Goal: Communication & Community: Answer question/provide support

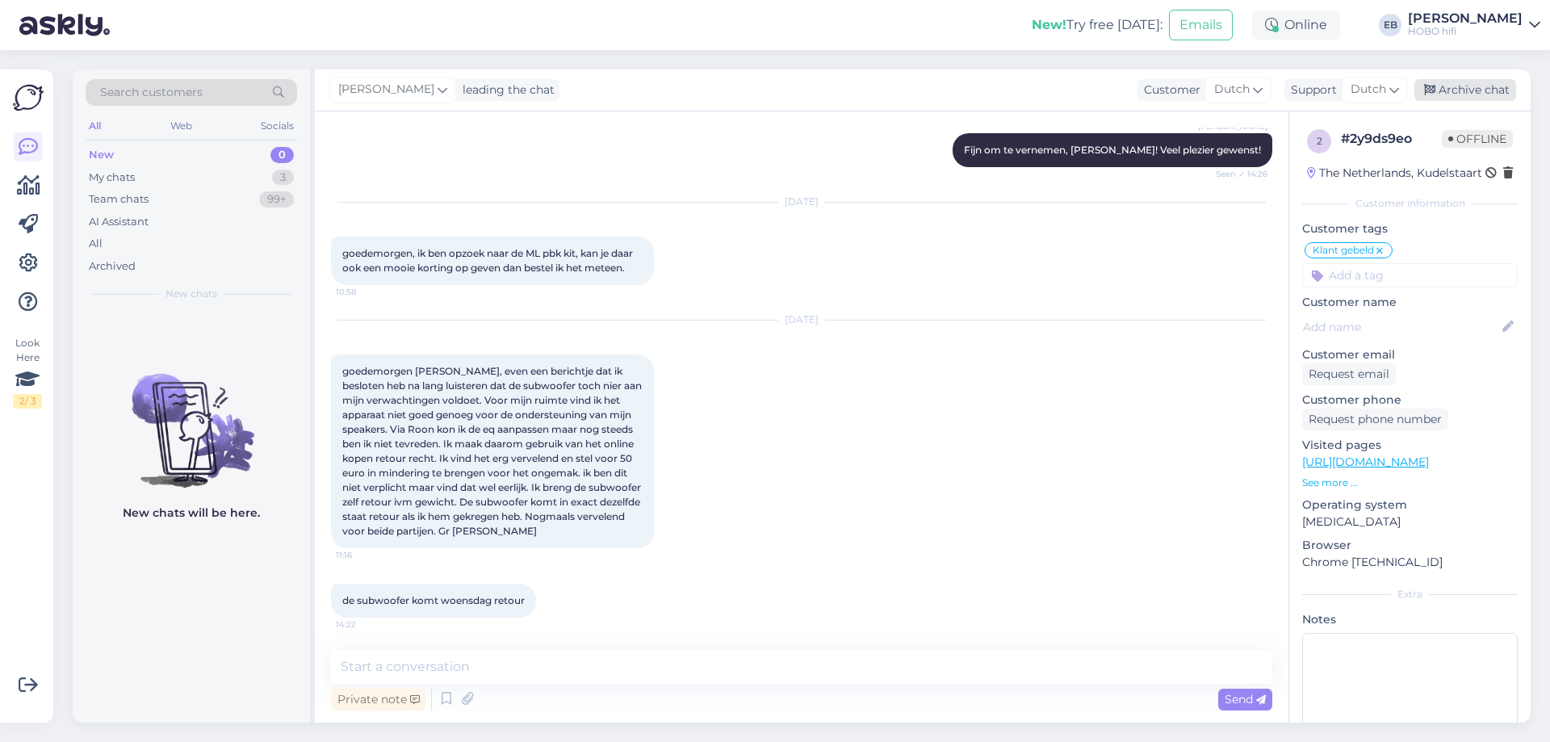
click at [1471, 91] on div "Archive chat" at bounding box center [1465, 90] width 102 height 22
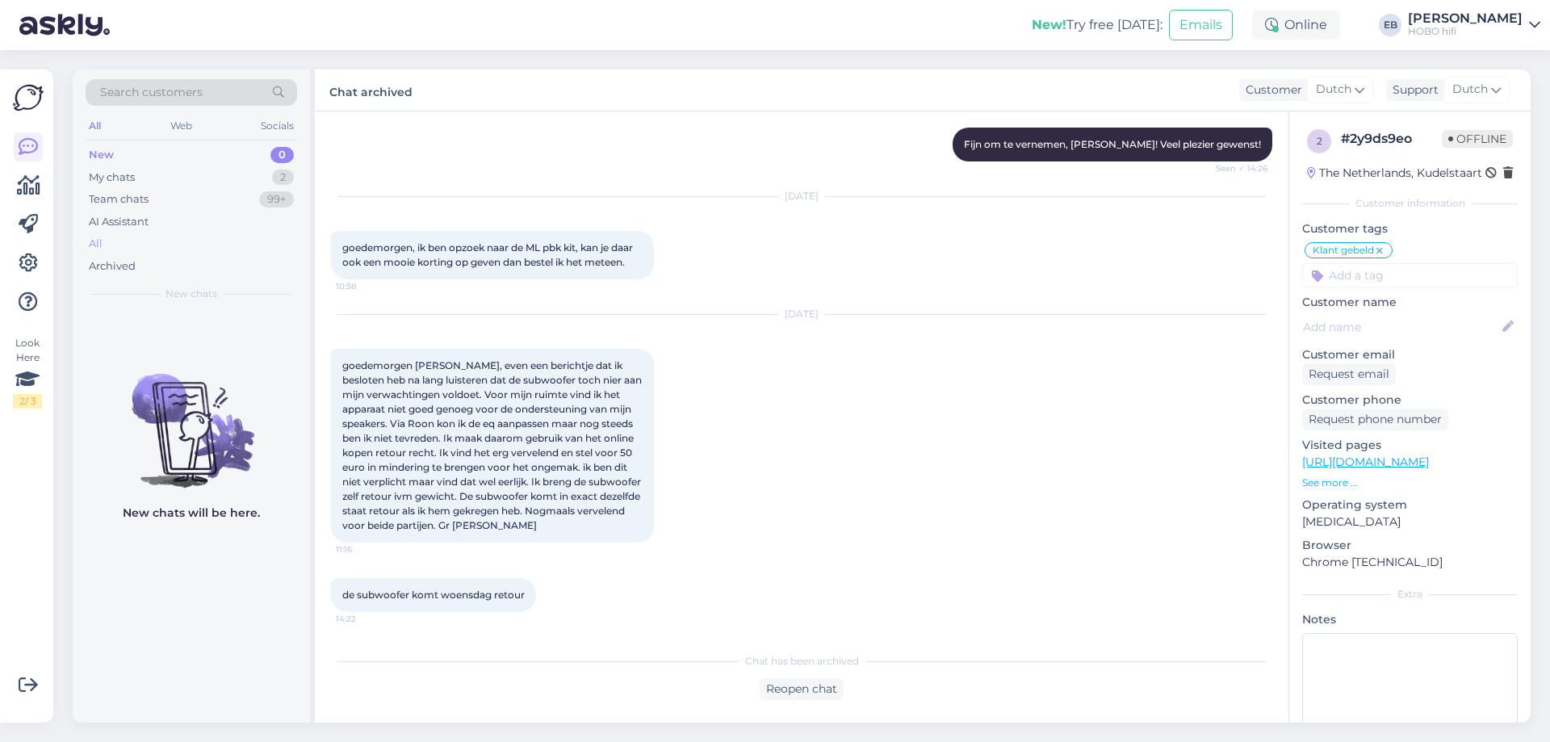
click at [119, 246] on div "All" at bounding box center [192, 244] width 212 height 23
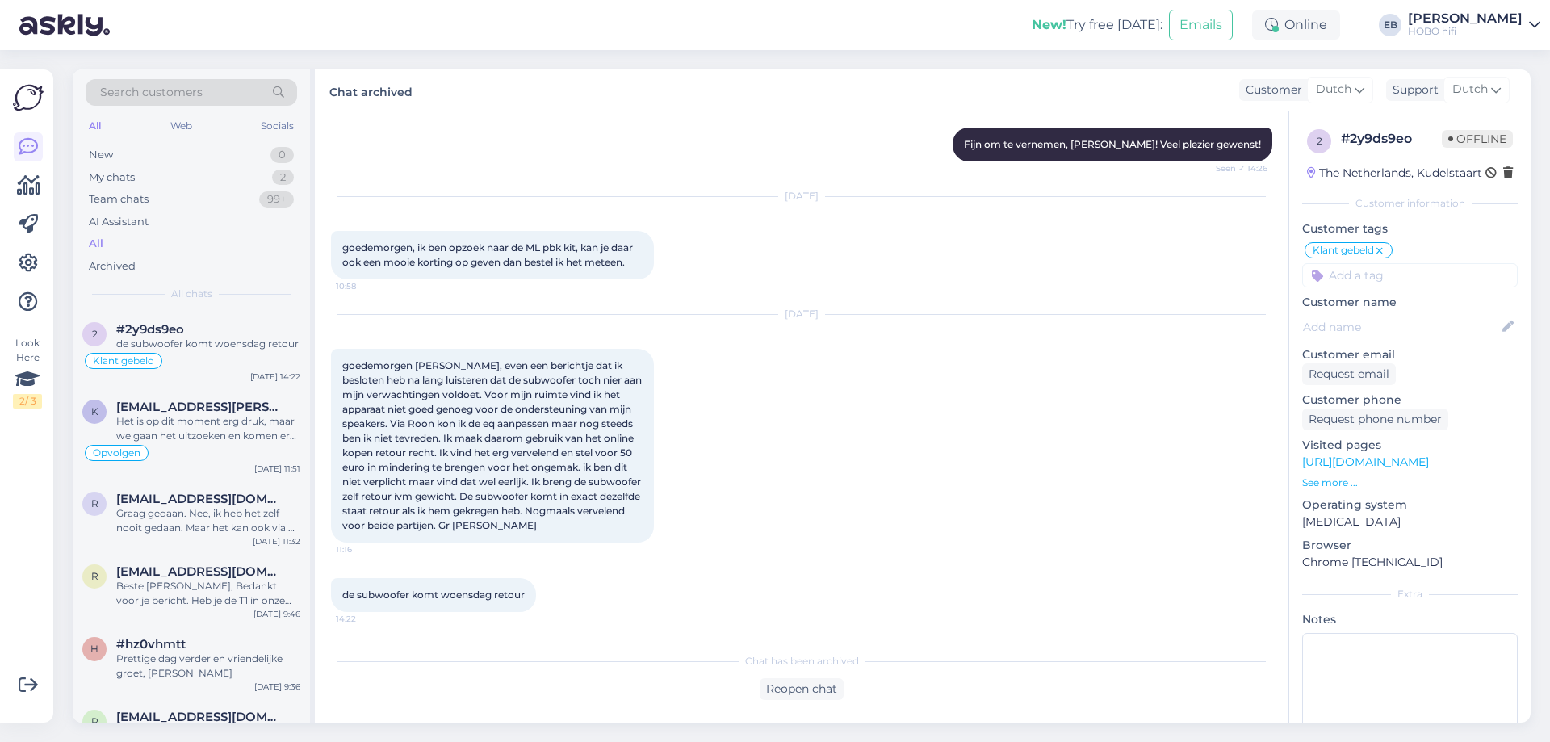
click at [1064, 384] on div "[DATE] goedemorgen [PERSON_NAME], even een berichtje dat ik besloten heb na lan…" at bounding box center [801, 428] width 941 height 263
click at [1278, 24] on icon at bounding box center [1271, 25] width 13 height 13
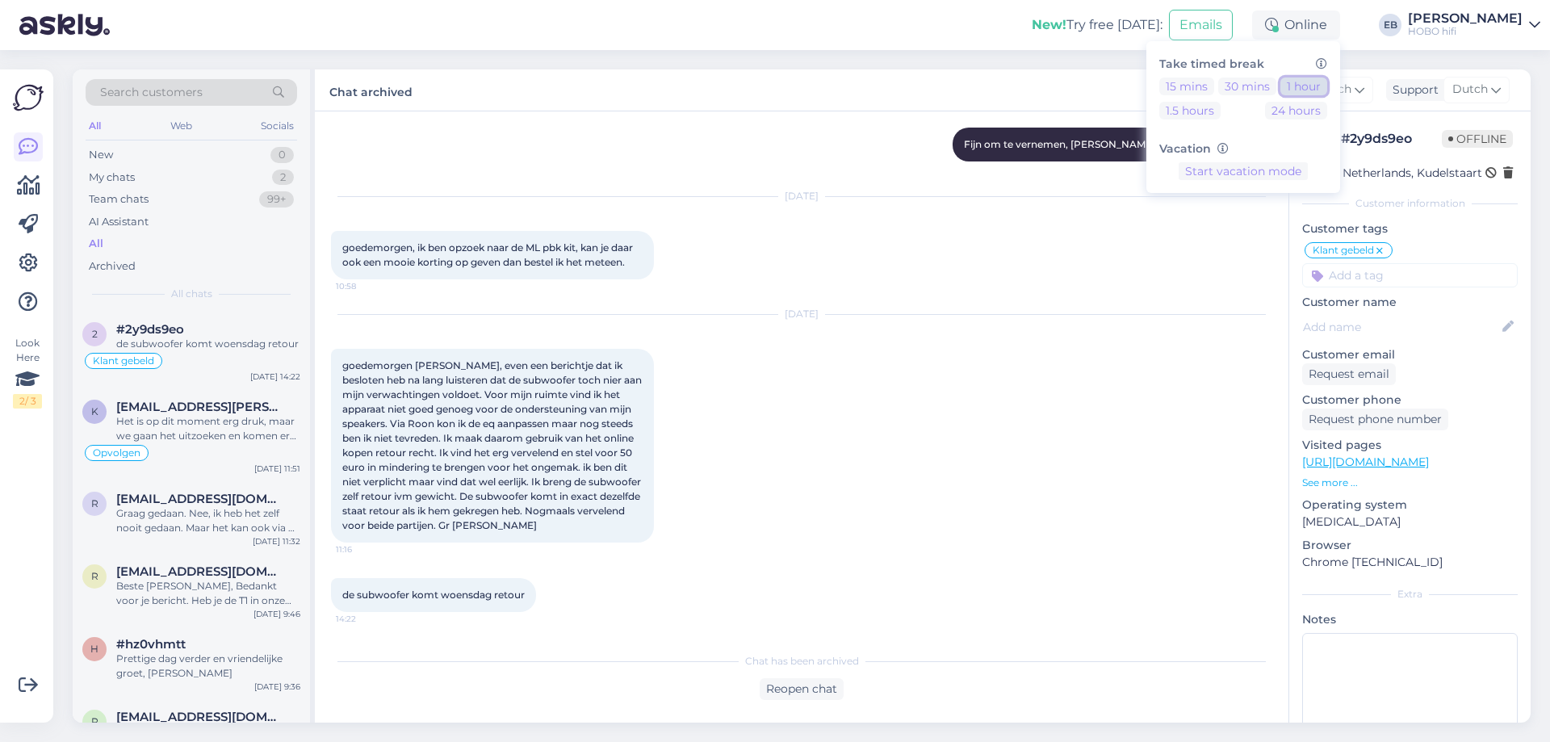
click at [1327, 79] on button "1 hour" at bounding box center [1303, 87] width 47 height 18
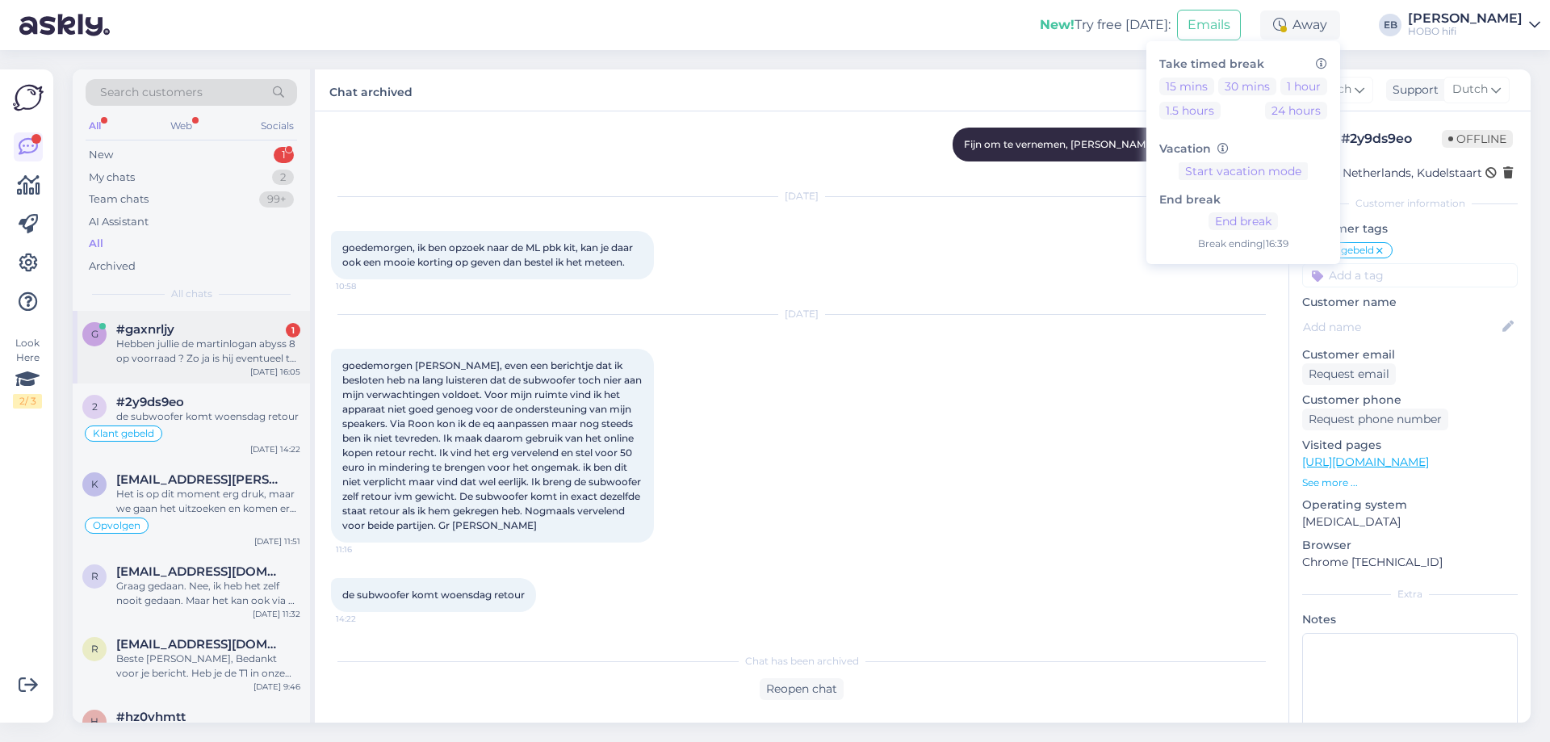
click at [245, 347] on div "Hebben jullie de martinlogan abyss 8 op voorraad ? Zo ja is hij eventueel te be…" at bounding box center [208, 351] width 184 height 29
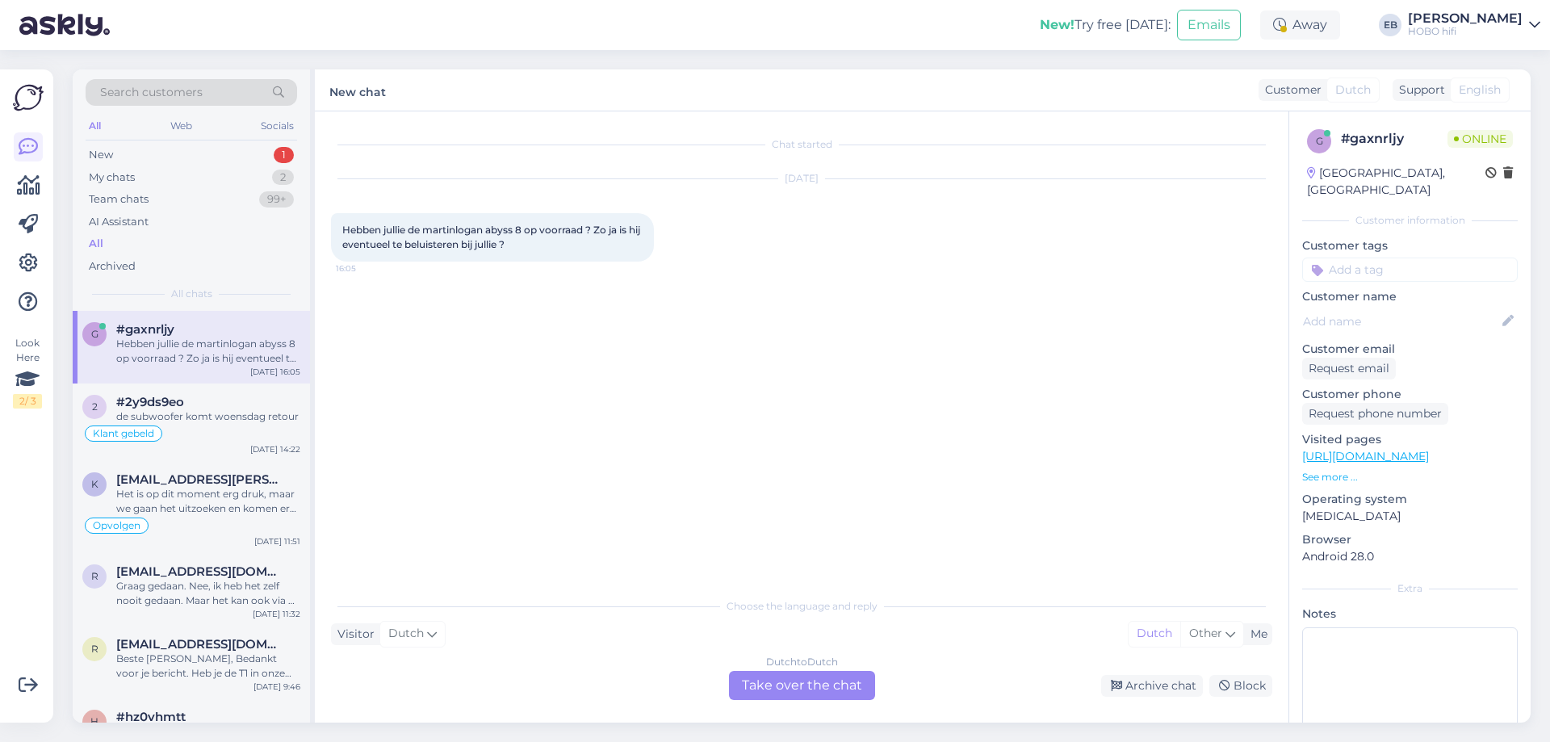
click at [799, 683] on div "Dutch to Dutch Take over the chat" at bounding box center [802, 685] width 146 height 29
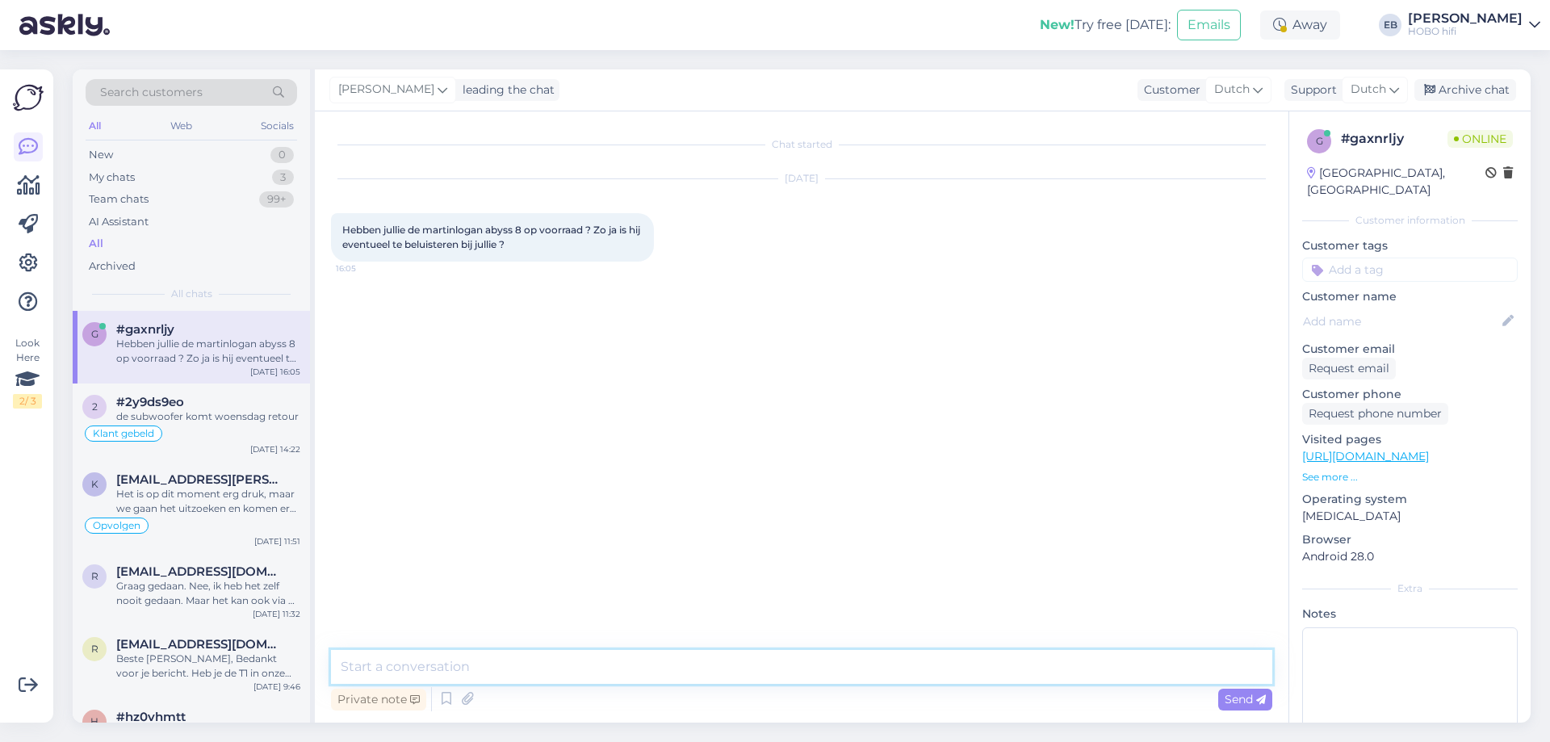
click at [690, 670] on textarea at bounding box center [801, 667] width 941 height 34
type textarea "Goedemiddag, ik kijk het even voor je na"
click at [438, 671] on textarea at bounding box center [801, 667] width 941 height 34
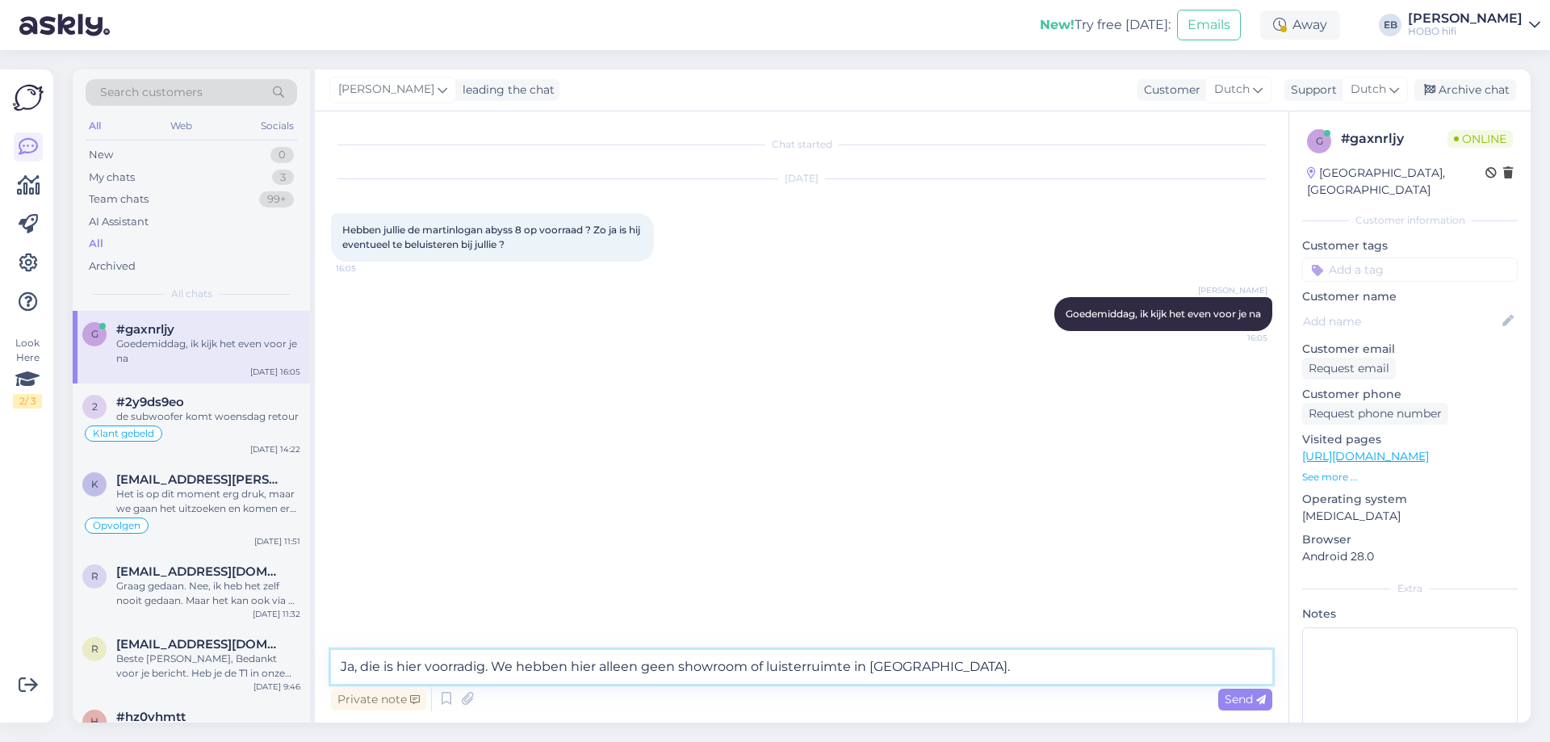
click at [882, 667] on textarea "Ja, die is hier voorradig. We hebben hier alleen geen showroom of luisterruimte…" at bounding box center [801, 667] width 941 height 34
type textarea "Ja, die is hier voorradig. We hebben hier alleen geen showroom of luisterruimte…"
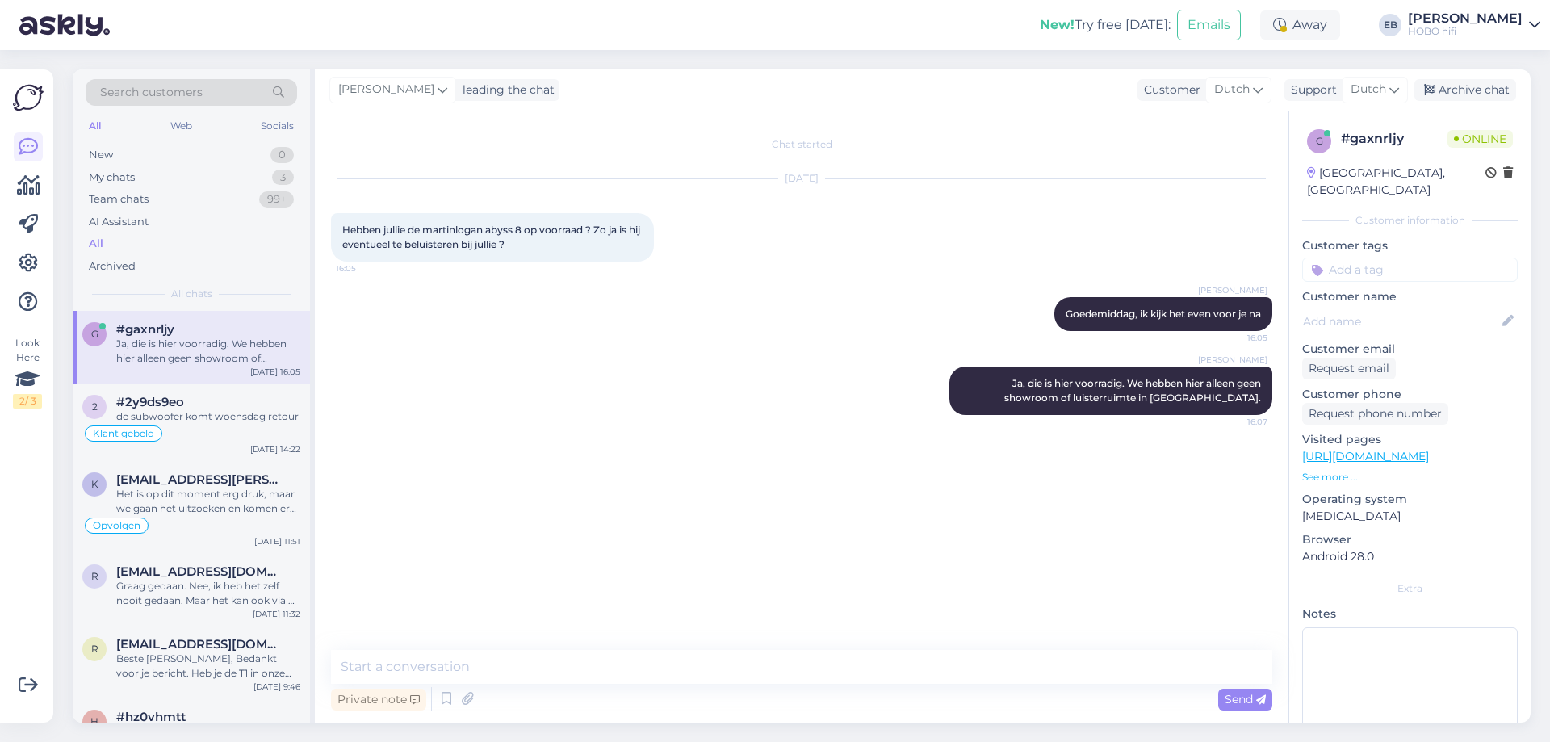
click at [1330, 480] on p "See more ..." at bounding box center [1410, 477] width 216 height 15
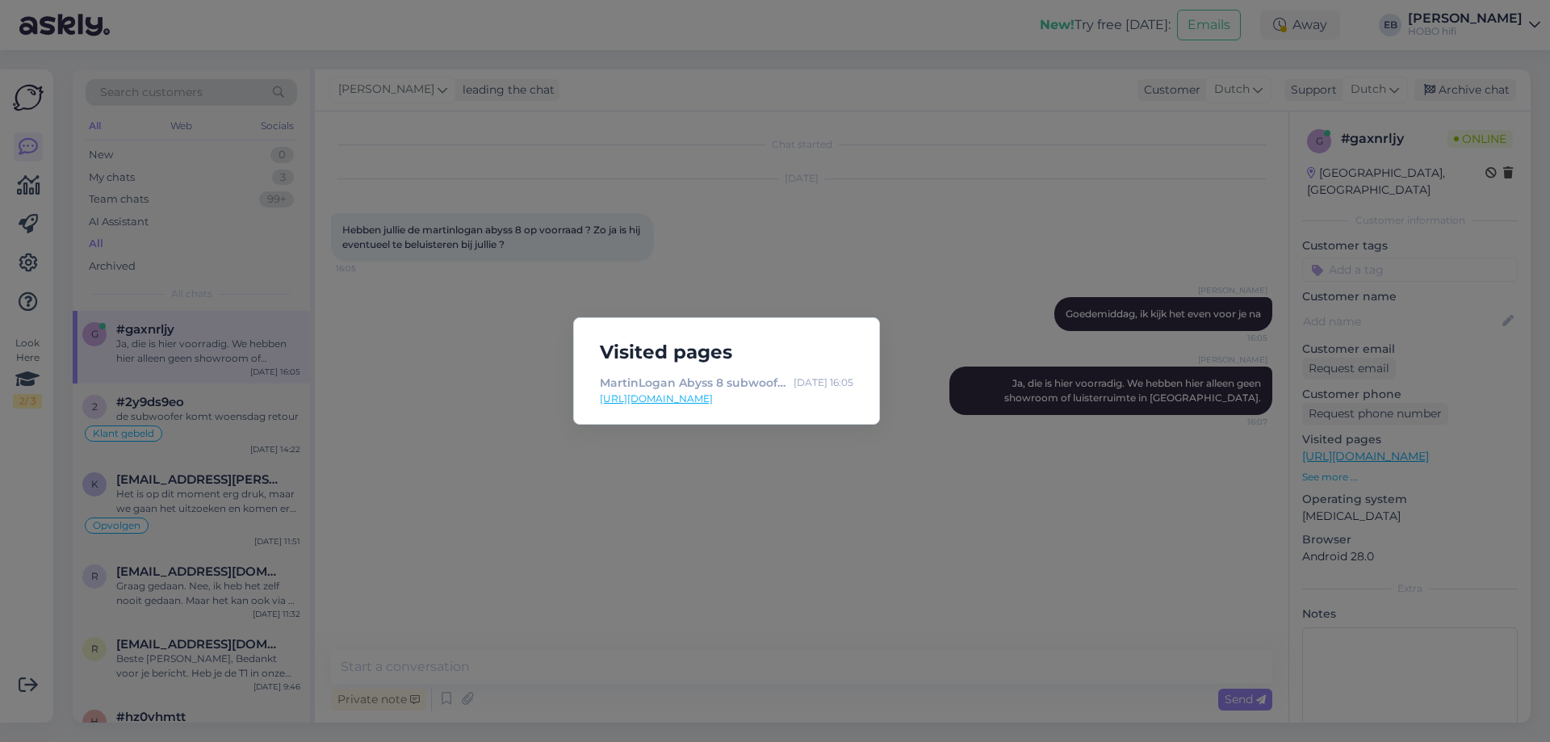
click at [868, 565] on div "Visited pages MartinLogan Abyss 8 subwoofer zwart [DATE] 16:05 [URL][DOMAIN_NAM…" at bounding box center [775, 371] width 1550 height 742
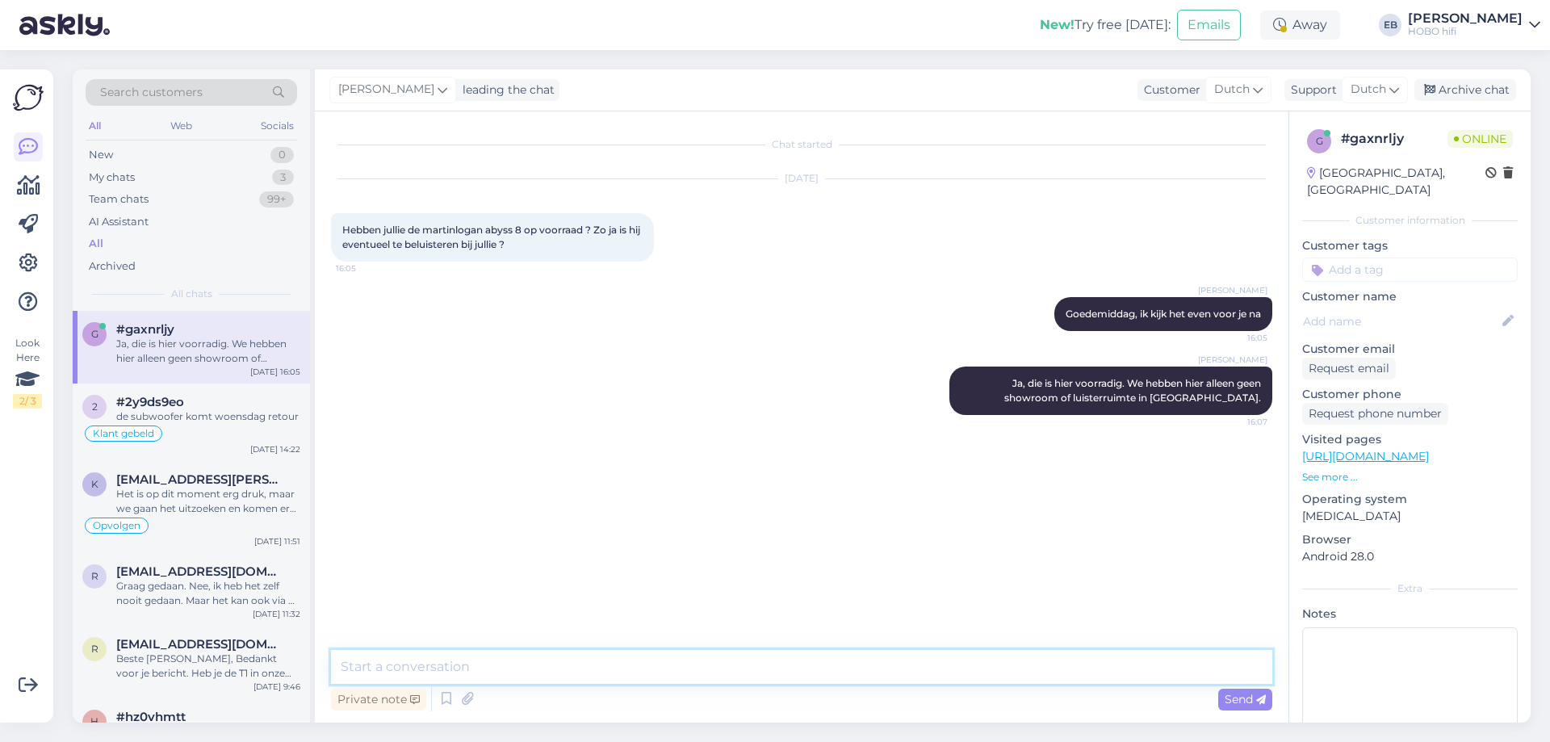
click at [515, 667] on textarea at bounding box center [801, 667] width 941 height 34
type textarea "Je kan hem ook in onze winkels luisteren, ik help je graag bij het maken van ee…"
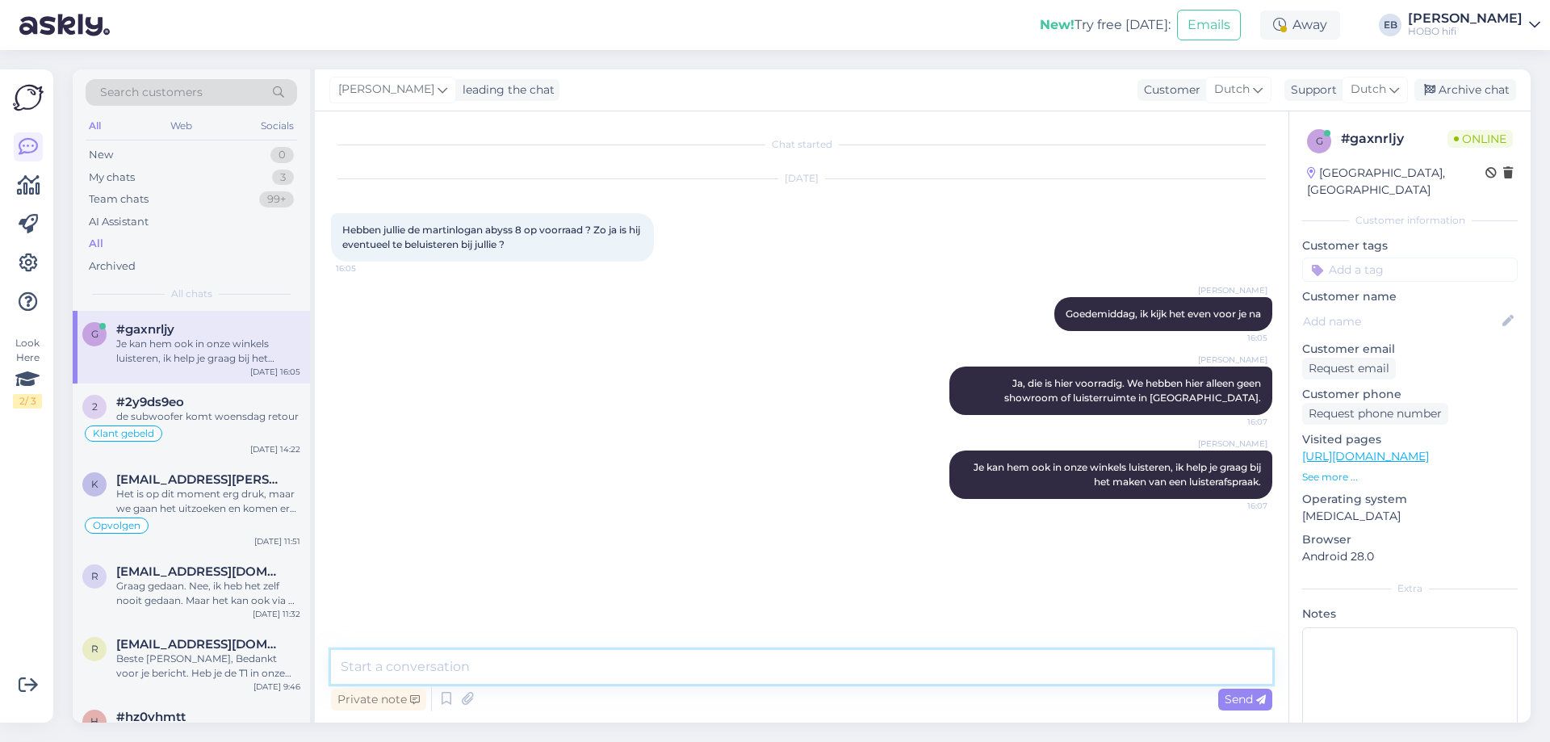
click at [421, 671] on textarea at bounding box center [801, 667] width 941 height 34
click at [1332, 27] on div "Away" at bounding box center [1300, 24] width 80 height 29
click at [1284, 212] on div "End break End break Break ending | 16:39" at bounding box center [1243, 216] width 168 height 72
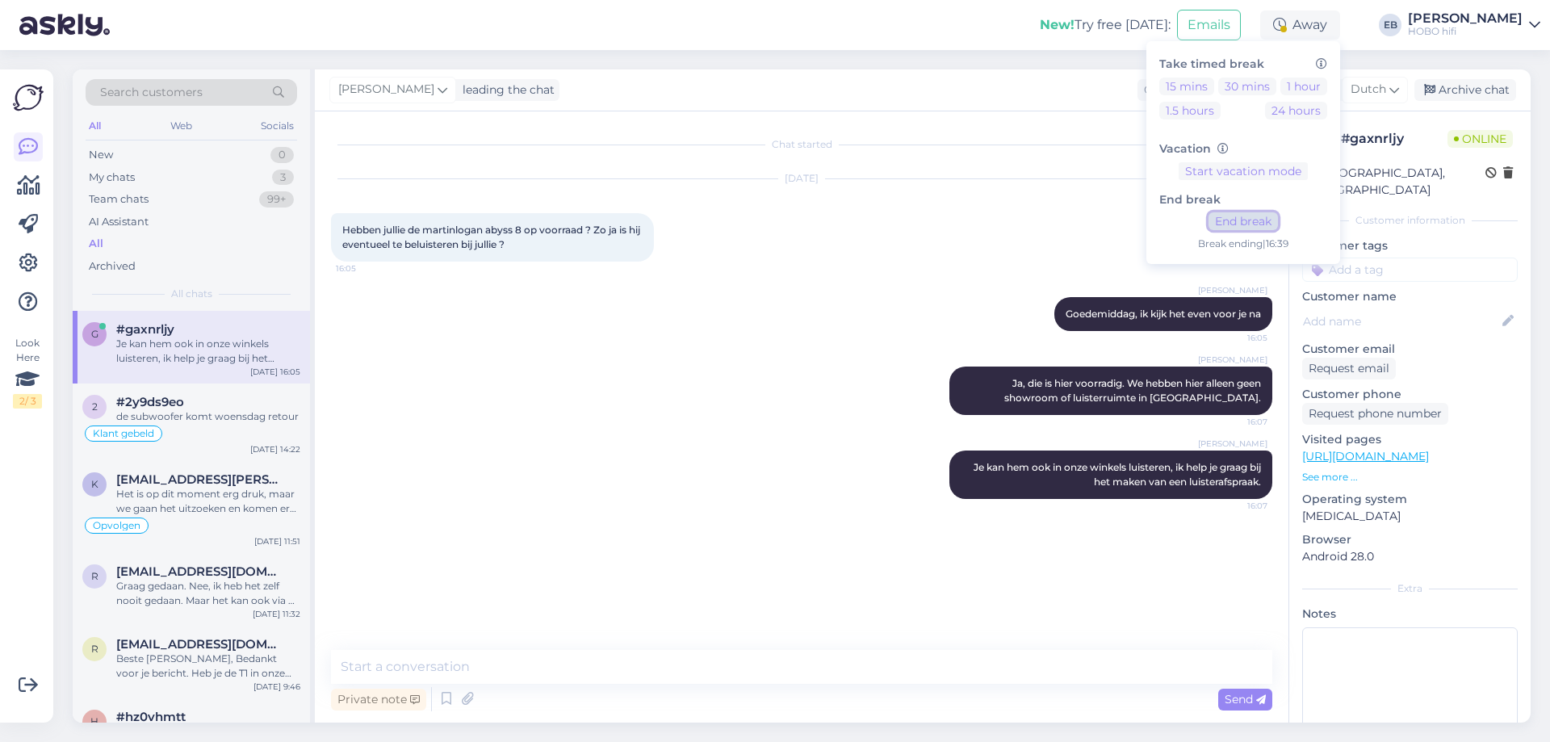
click at [1278, 216] on button "End break" at bounding box center [1243, 221] width 69 height 18
click at [978, 367] on div "[PERSON_NAME], die is hier voorradig. We hebben hier alleen geen showroom of lu…" at bounding box center [1110, 391] width 323 height 48
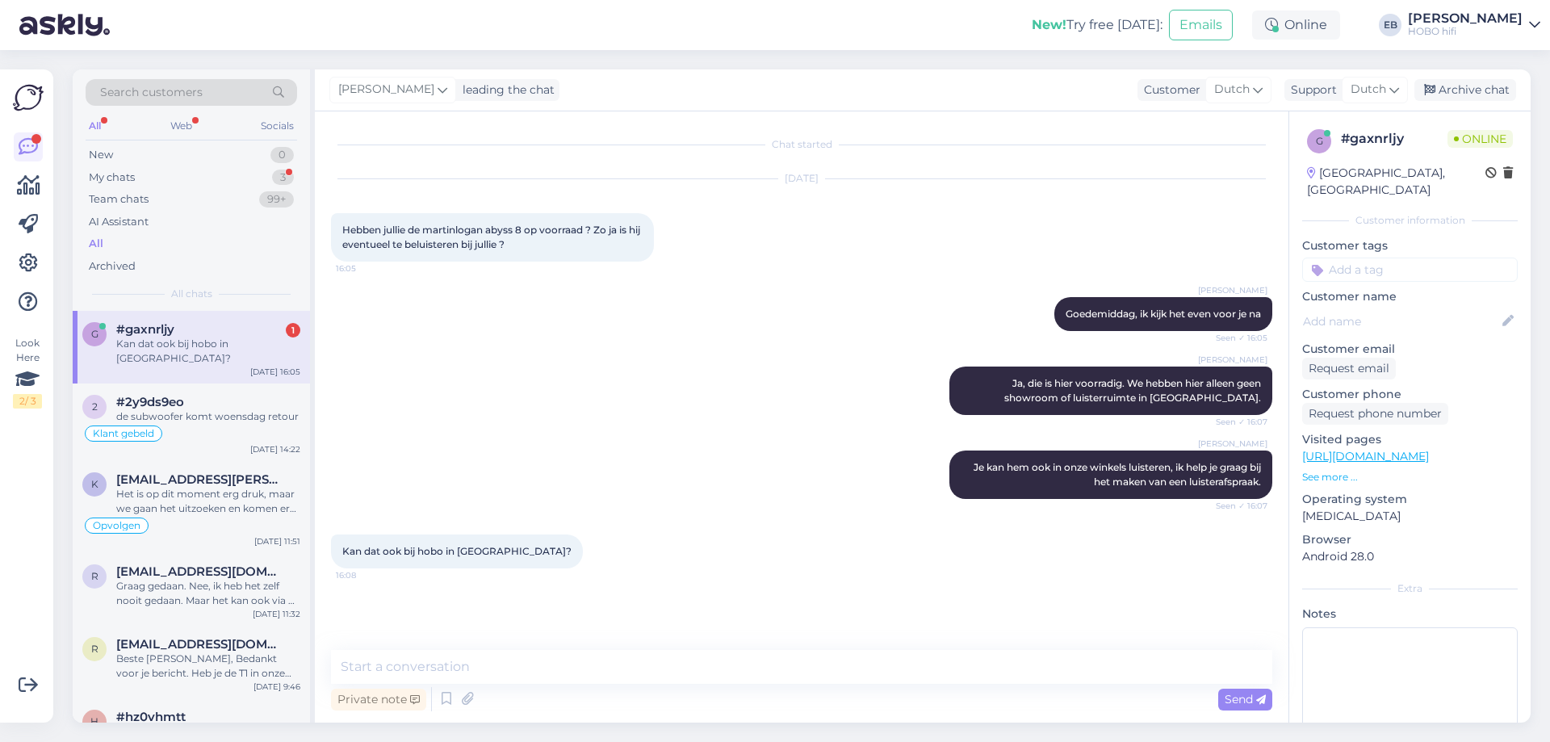
click at [263, 329] on div "#gaxnrljy 1" at bounding box center [208, 329] width 184 height 15
click at [547, 668] on textarea at bounding box center [801, 667] width 941 height 34
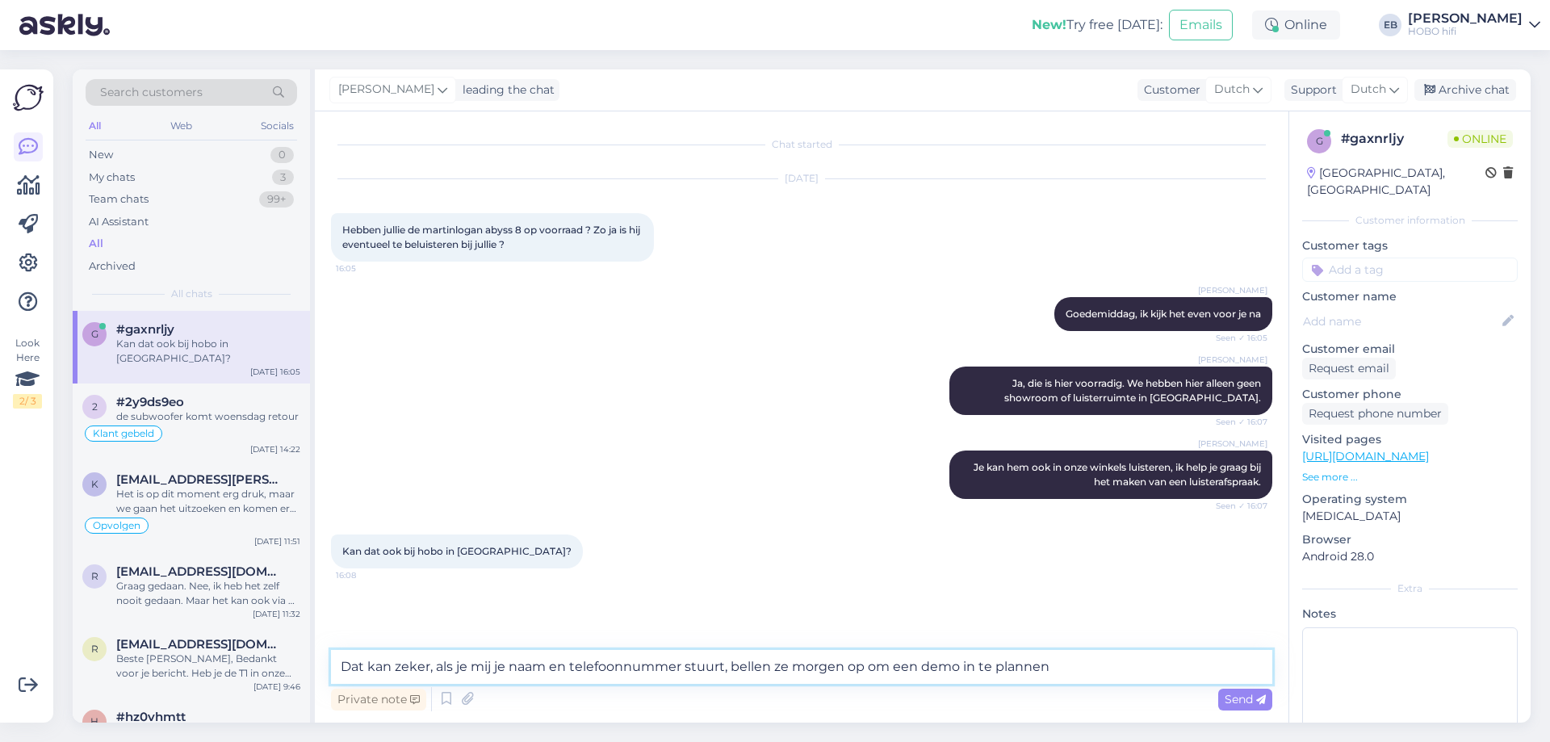
type textarea "Dat kan zeker, als je mij je naam en telefoonnummer stuurt, bellen ze morgen op…"
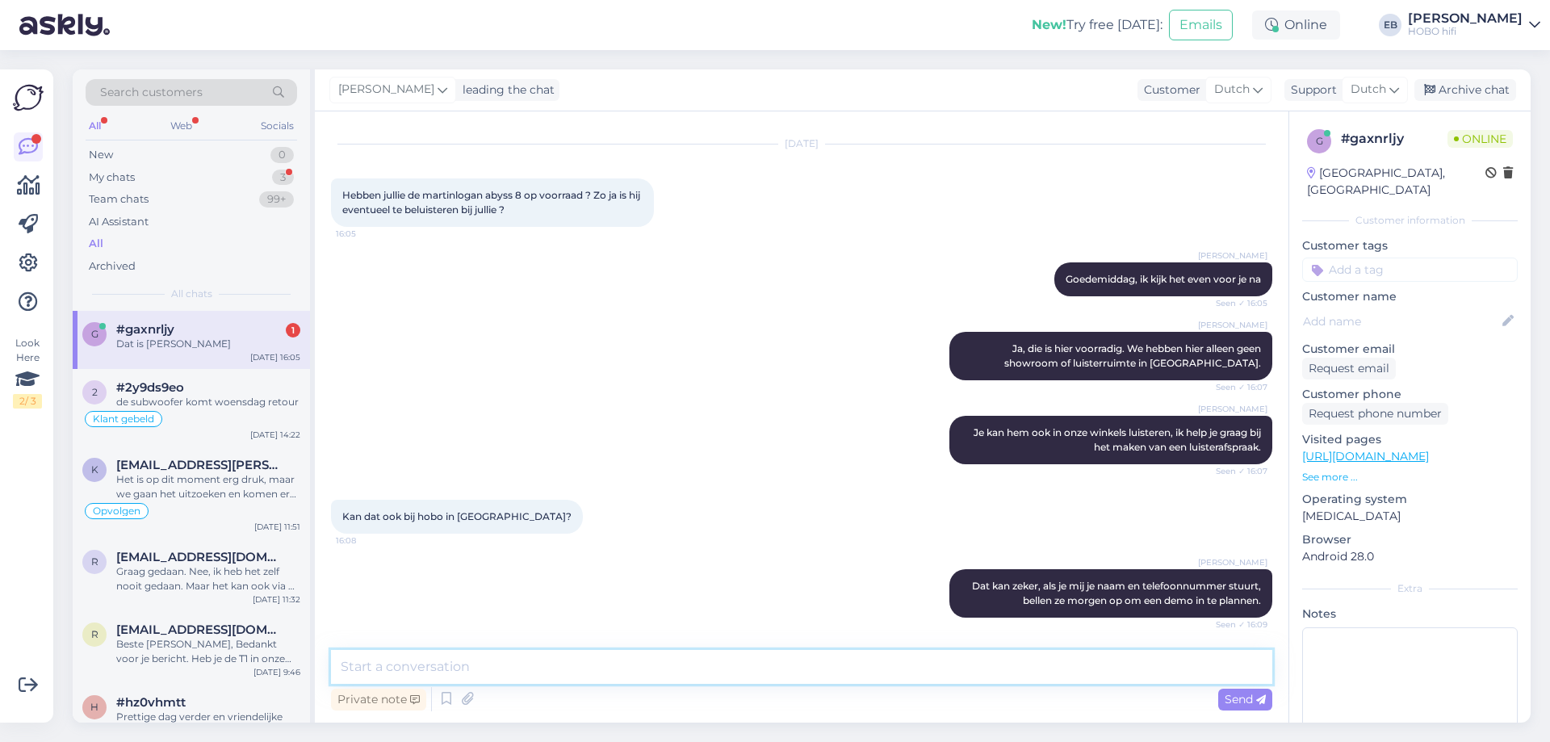
scroll to position [104, 0]
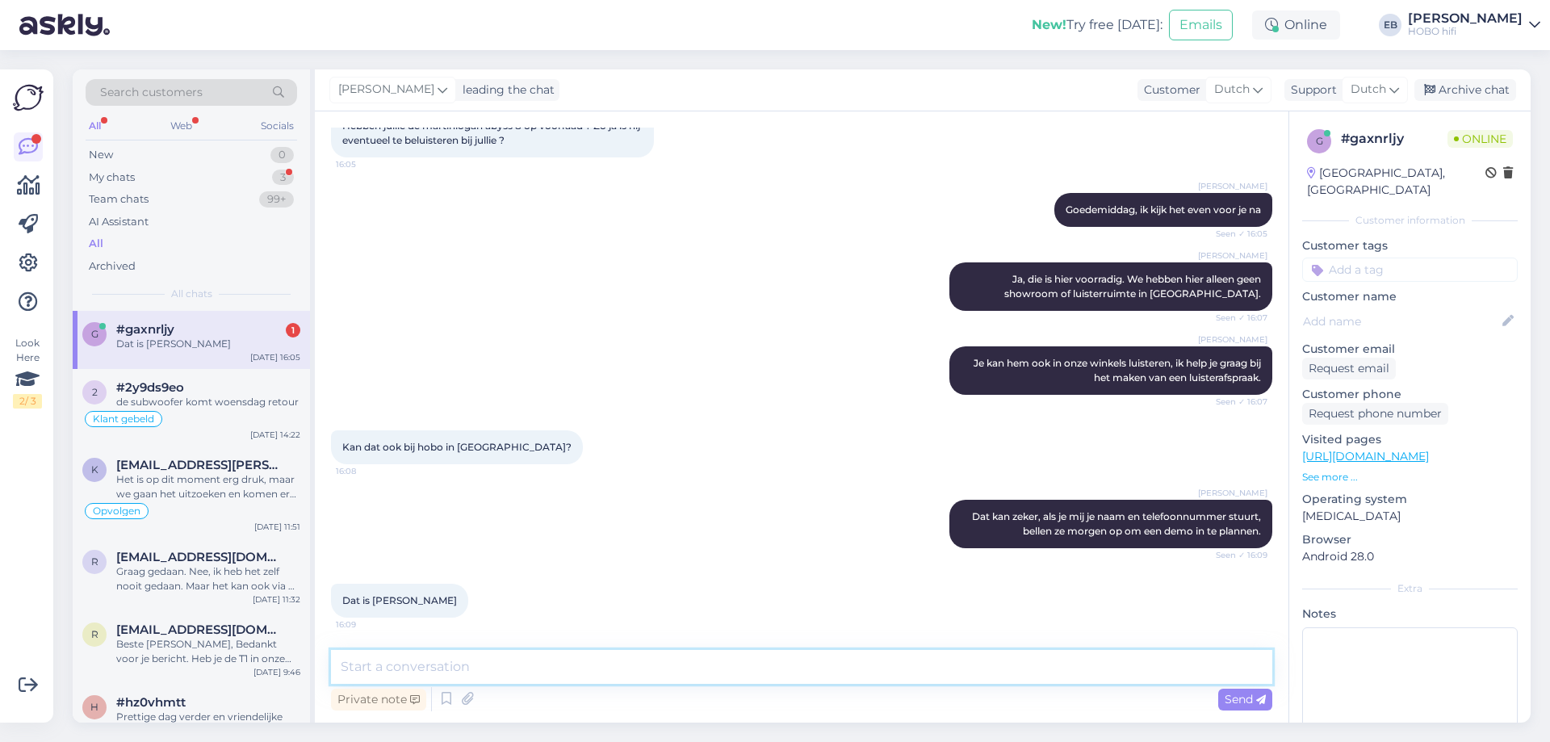
click at [401, 664] on textarea at bounding box center [801, 667] width 941 height 34
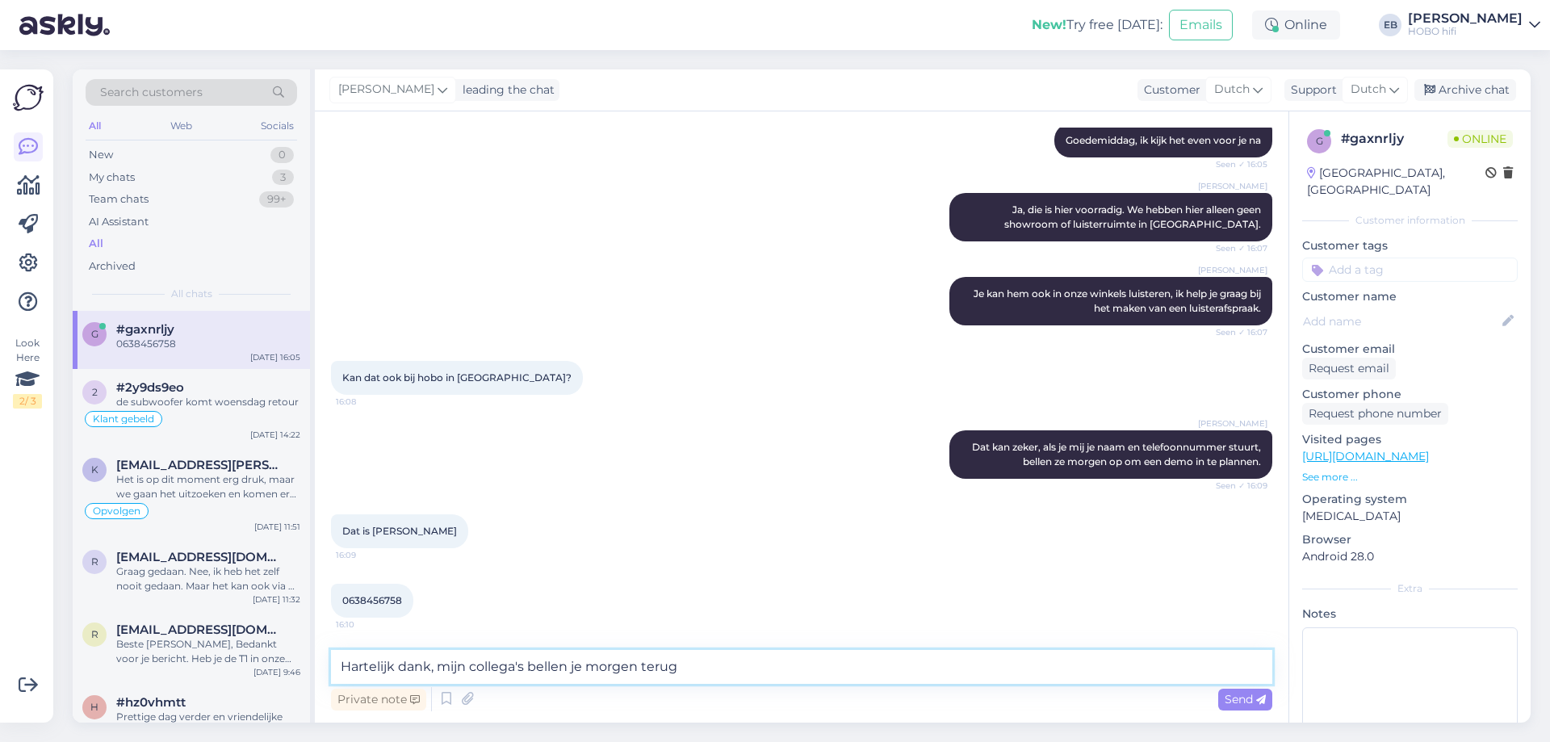
type textarea "Hartelijk dank, mijn collega's bellen je morgen terug."
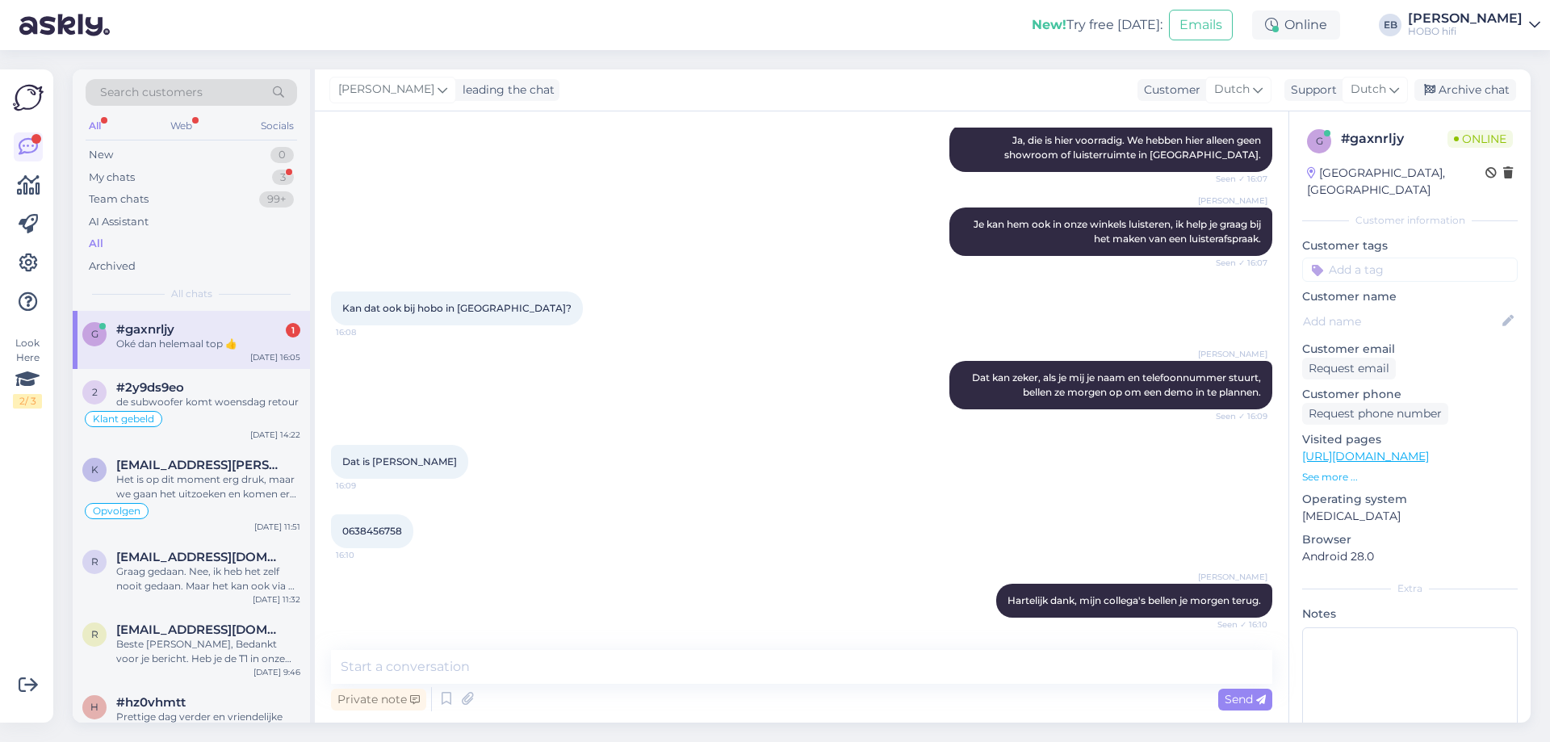
scroll to position [312, 0]
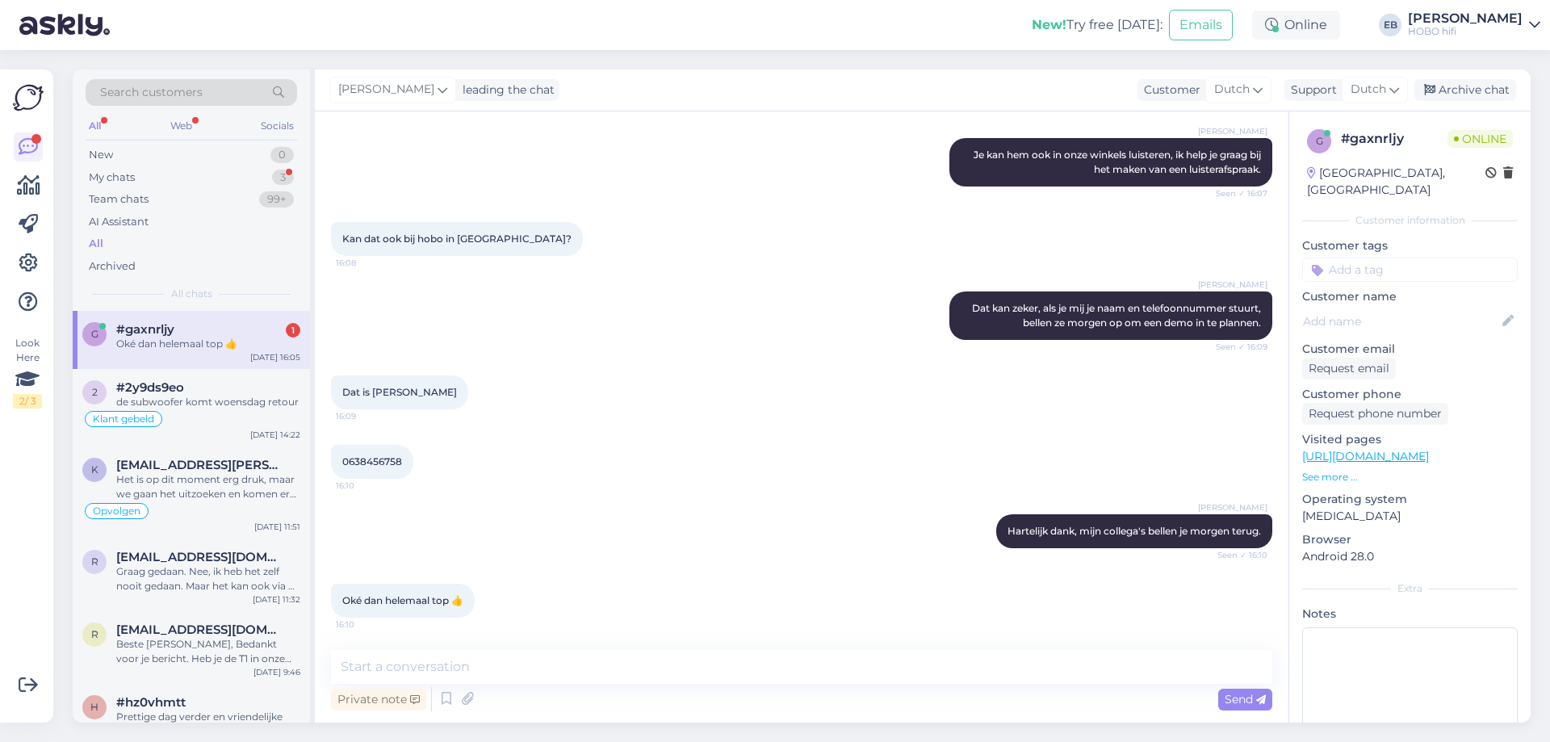
click at [735, 542] on div "[PERSON_NAME] Hartelijk dank, mijn collega's bellen je morgen terug. Seen ✓ 16:…" at bounding box center [801, 530] width 941 height 69
click at [477, 672] on textarea at bounding box center [801, 667] width 941 height 34
type textarea "Alvast veel luisterplezier!"
click at [1231, 691] on div "Send" at bounding box center [1245, 700] width 54 height 22
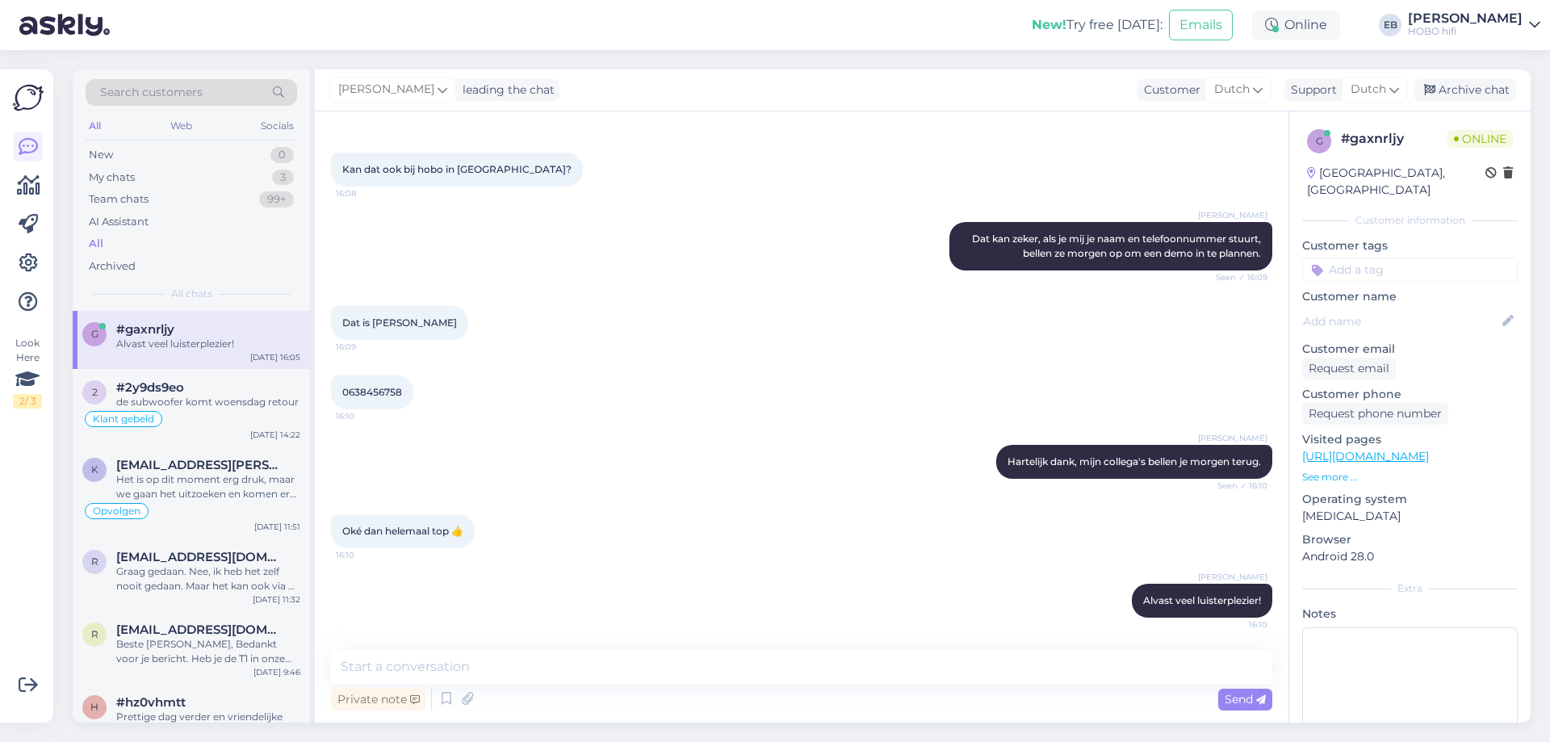
click at [388, 385] on div "0638456758 16:10" at bounding box center [372, 392] width 82 height 34
click at [388, 386] on span "0638456758" at bounding box center [372, 392] width 60 height 12
copy div "0638456758 16:10"
click at [1313, 17] on div "Online" at bounding box center [1296, 24] width 88 height 29
click at [1327, 90] on button "1 hour" at bounding box center [1303, 87] width 47 height 18
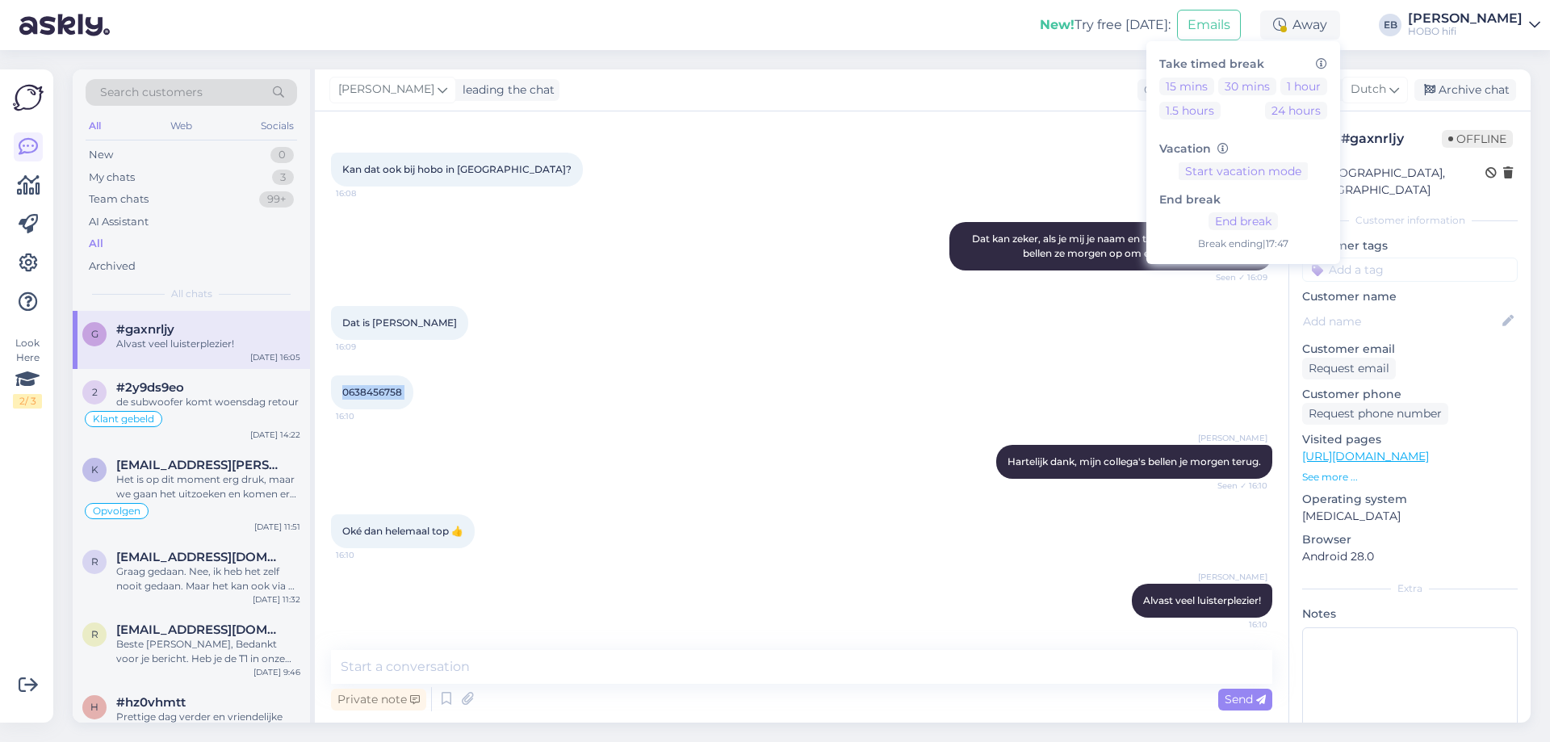
click at [959, 365] on div "0638456758 16:10" at bounding box center [801, 392] width 941 height 69
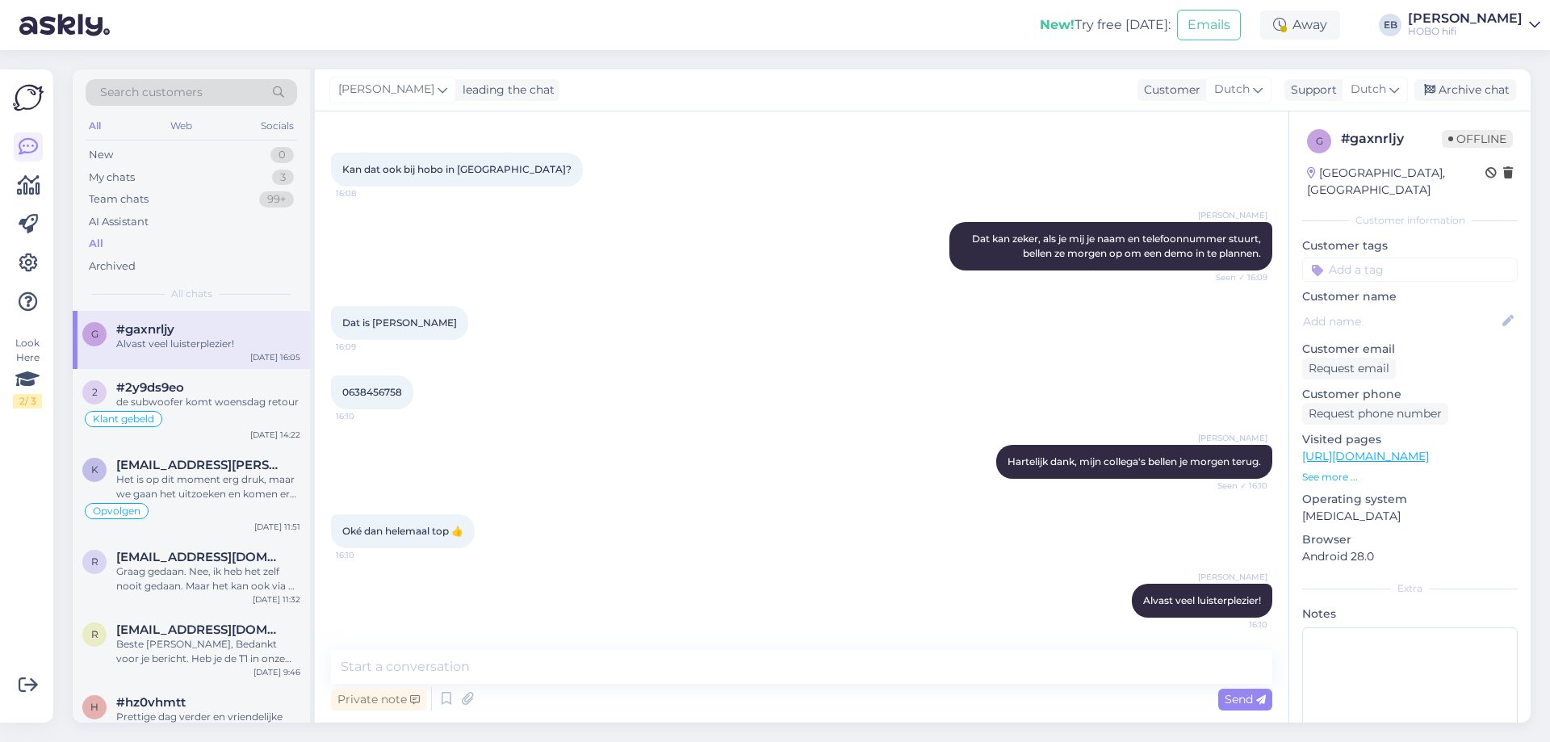
click at [1334, 40] on div "New! Try free [DATE]: Emails Away Take timed break 15 mins 30 mins 1 hour 1.5 h…" at bounding box center [775, 25] width 1550 height 50
click at [1286, 25] on icon at bounding box center [1279, 25] width 13 height 13
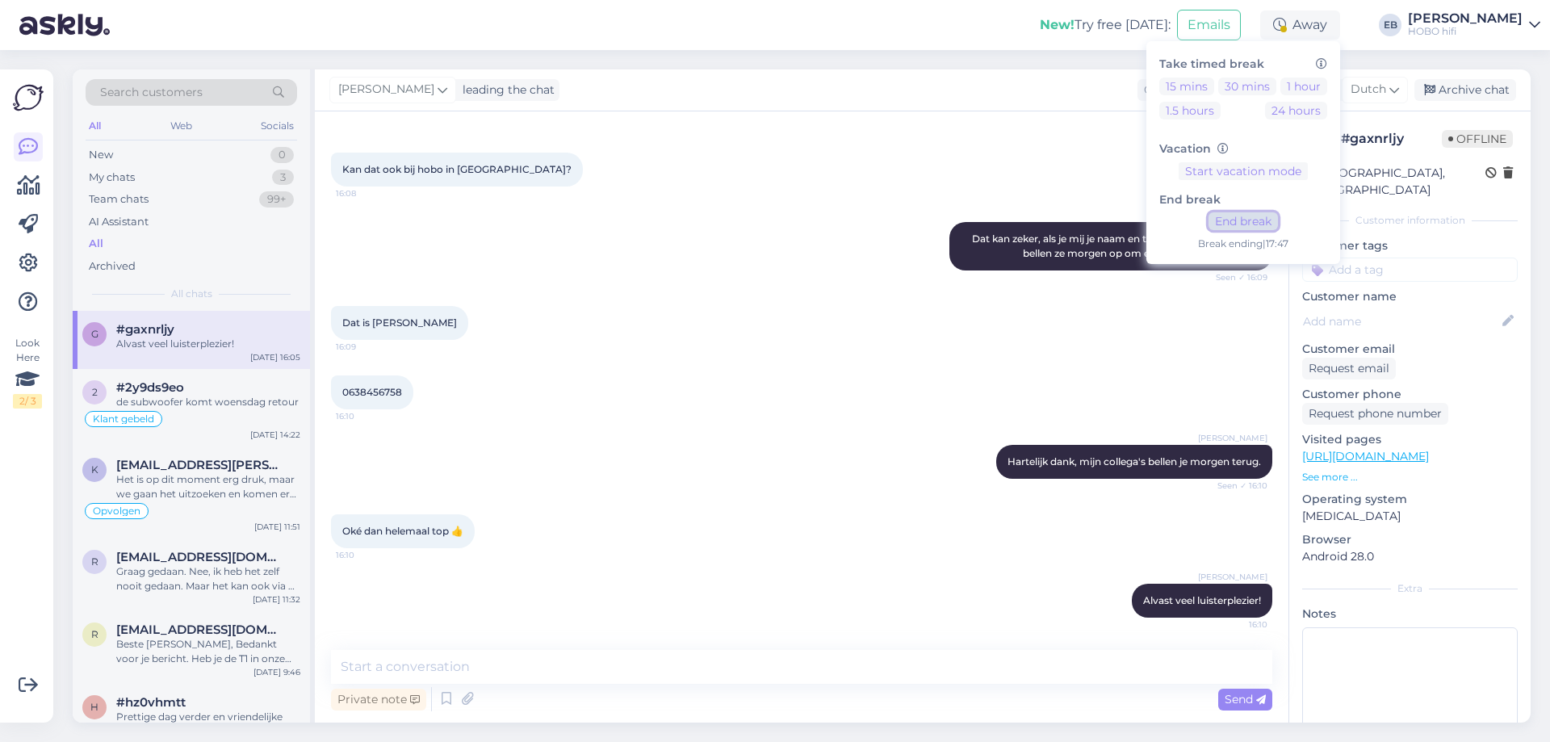
click at [1278, 218] on button "End break" at bounding box center [1243, 221] width 69 height 18
